Goal: Find specific page/section: Find specific page/section

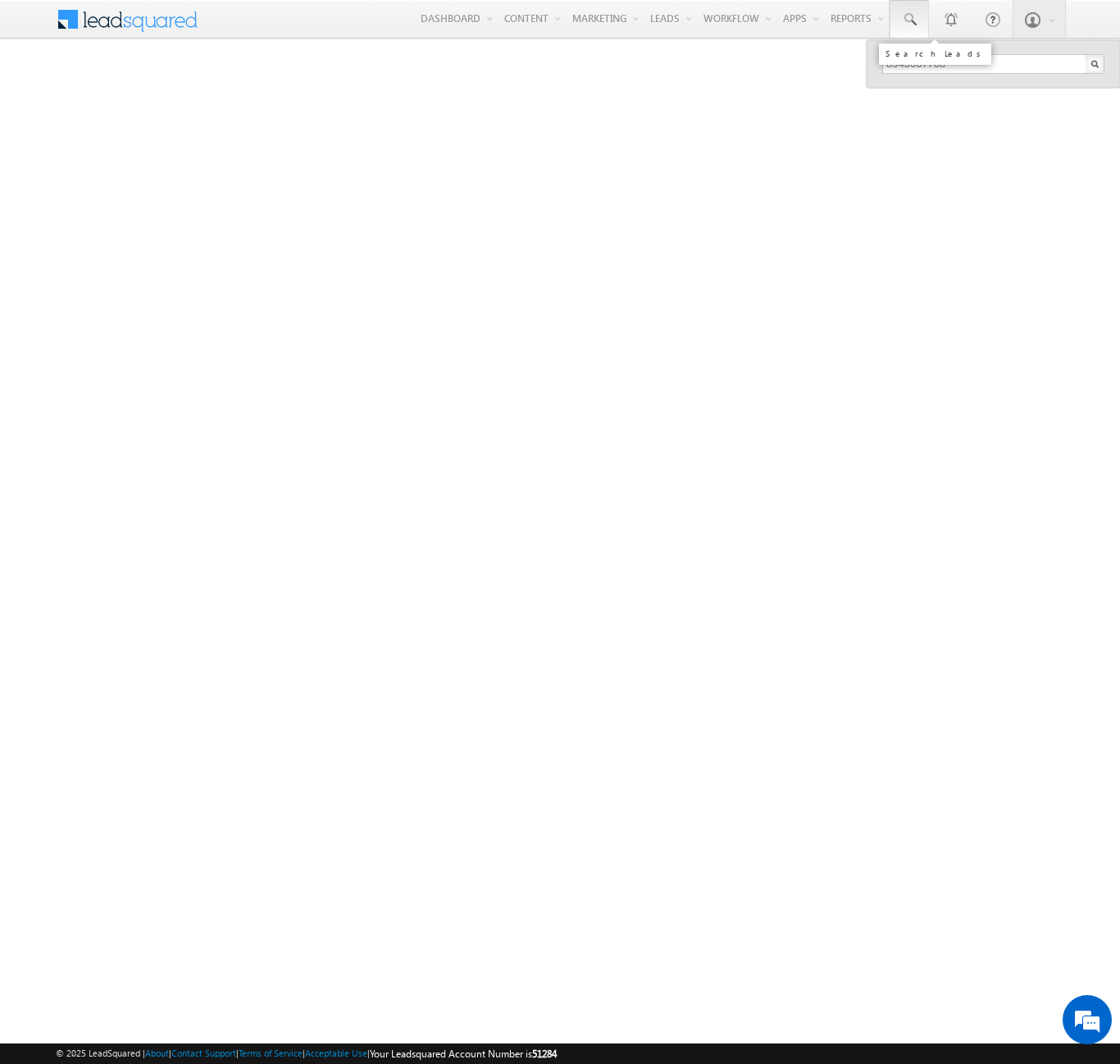
type input "8945667708"
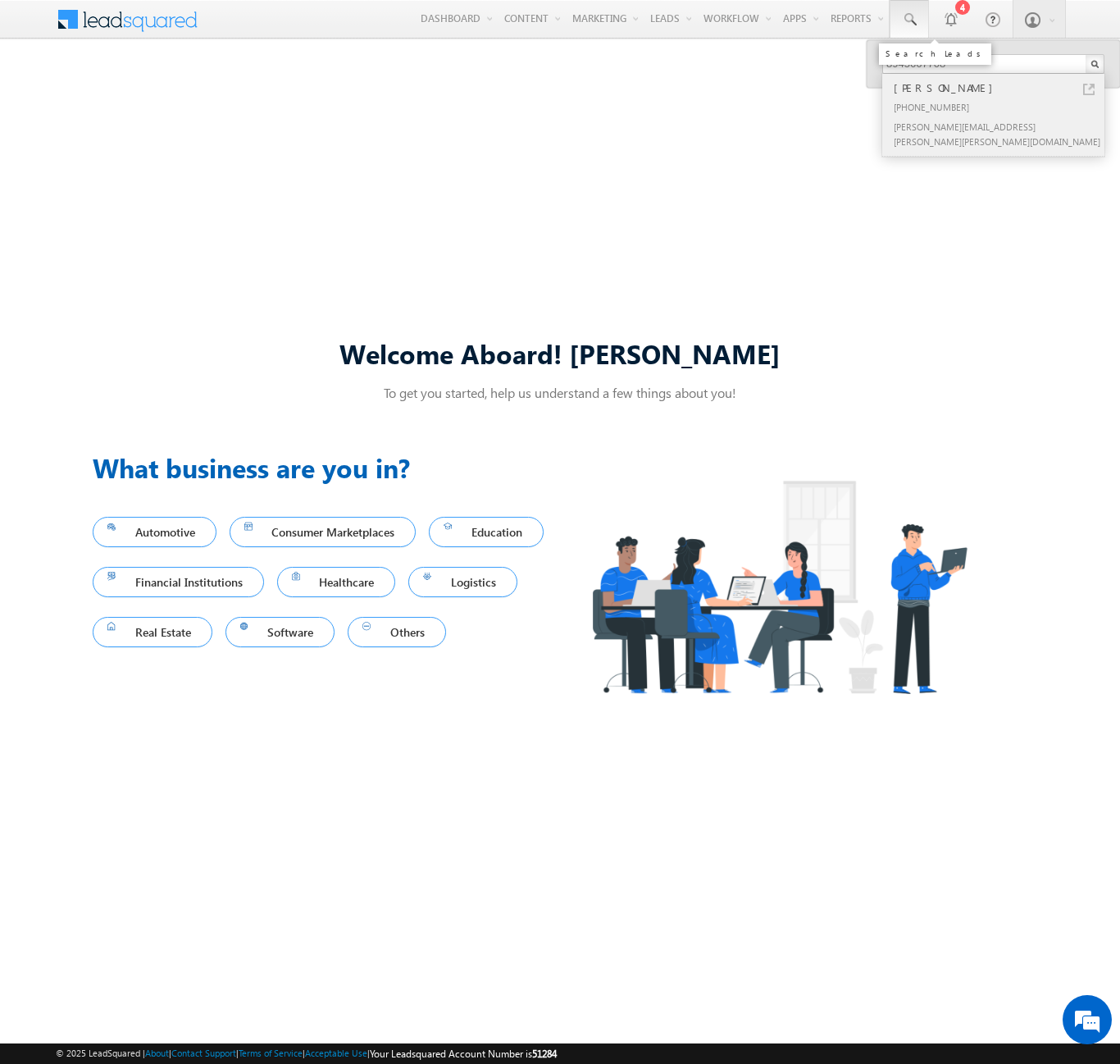
click at [1001, 88] on div "[PERSON_NAME]" at bounding box center [1000, 88] width 220 height 18
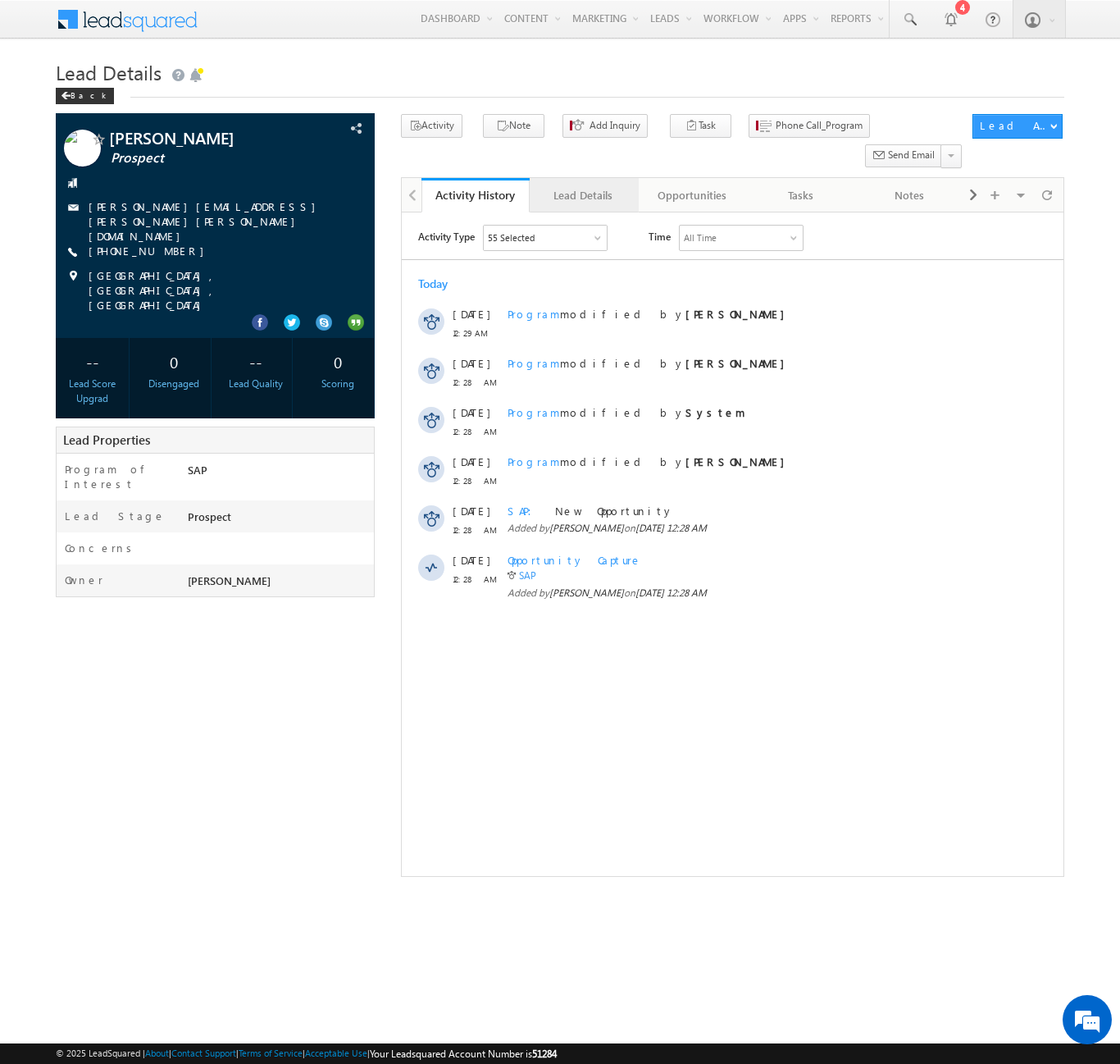
click at [583, 185] on div "Lead Details" at bounding box center [583, 195] width 81 height 20
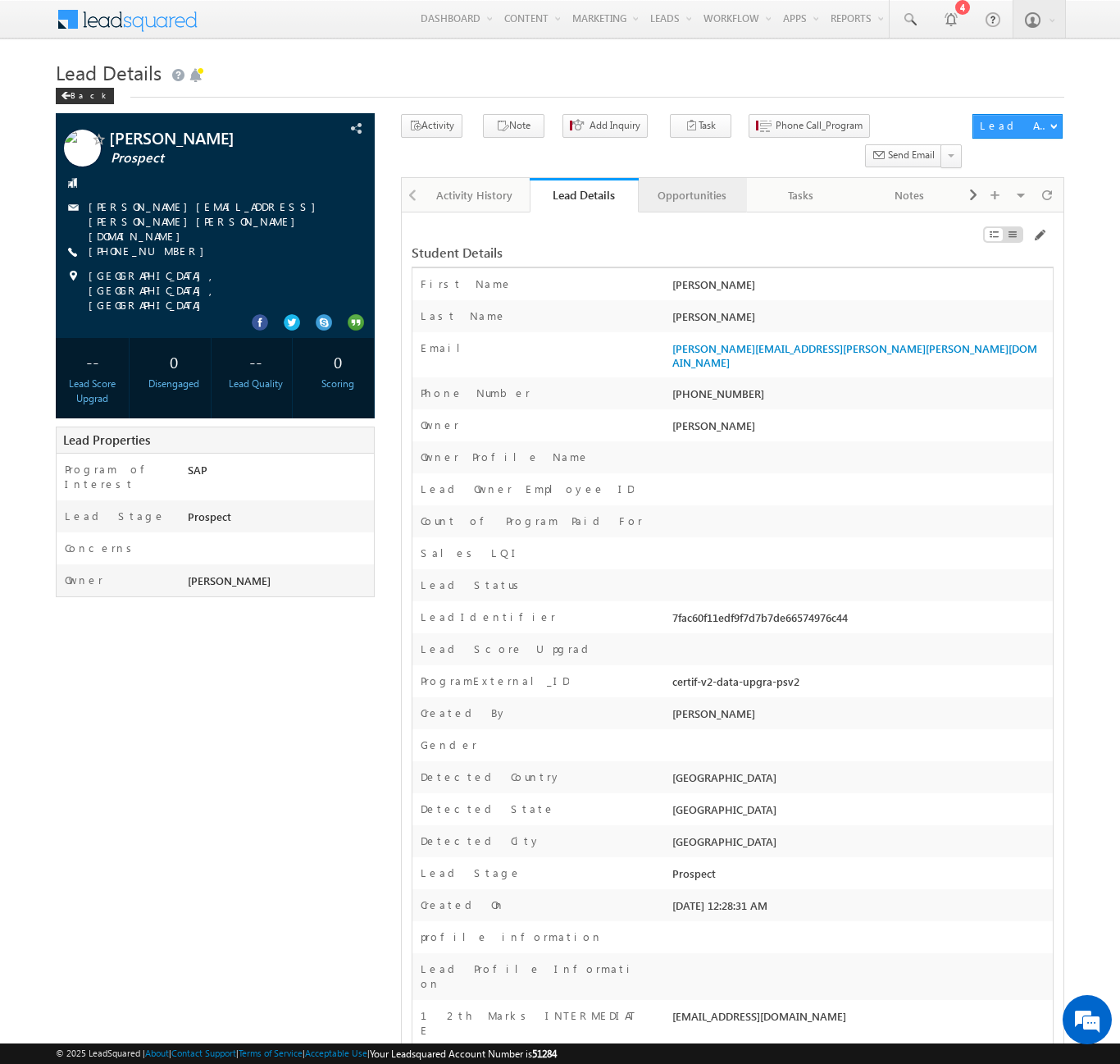
click at [691, 185] on div "Opportunities" at bounding box center [693, 195] width 81 height 20
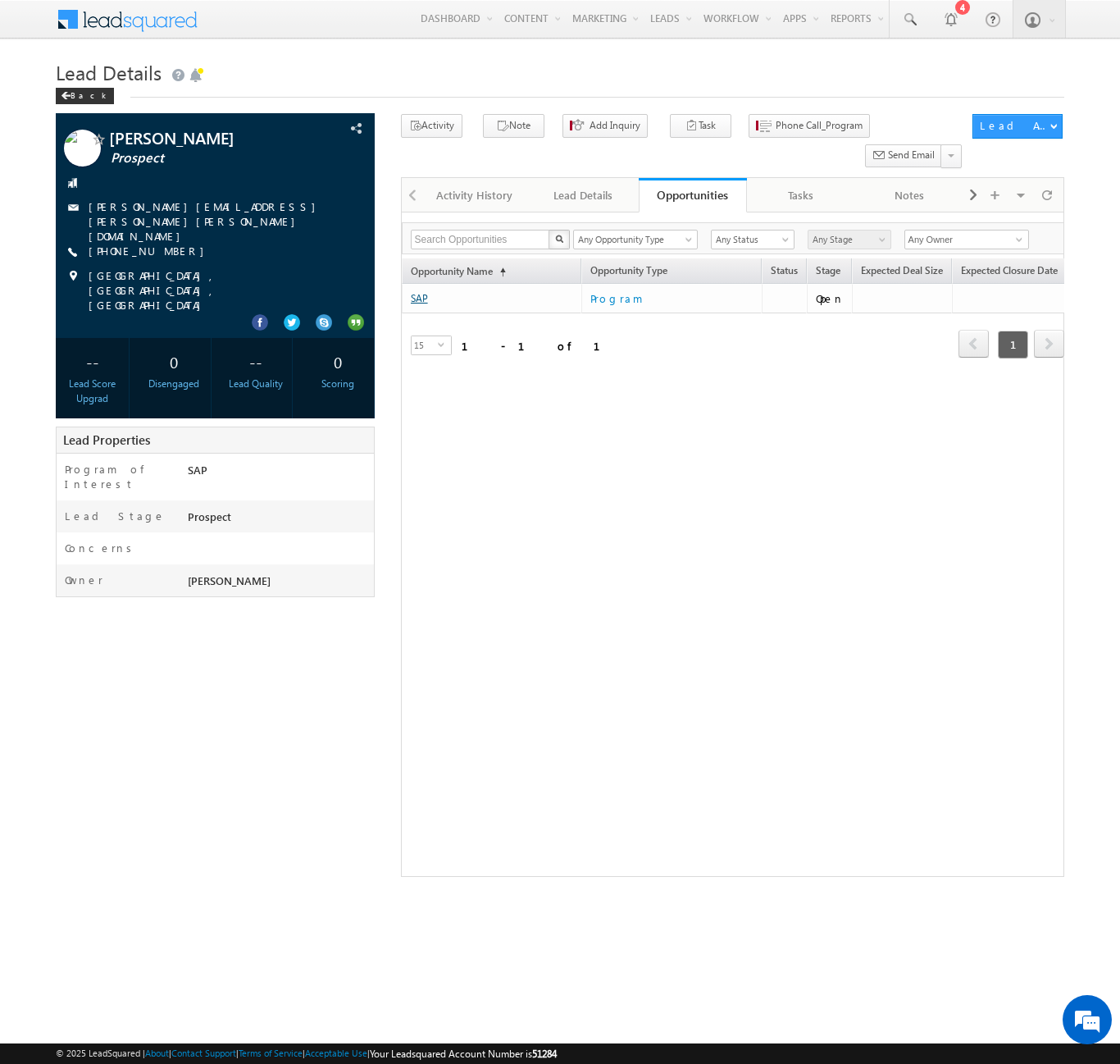
click at [419, 292] on link "SAP" at bounding box center [419, 298] width 17 height 12
